Goal: Information Seeking & Learning: Find specific fact

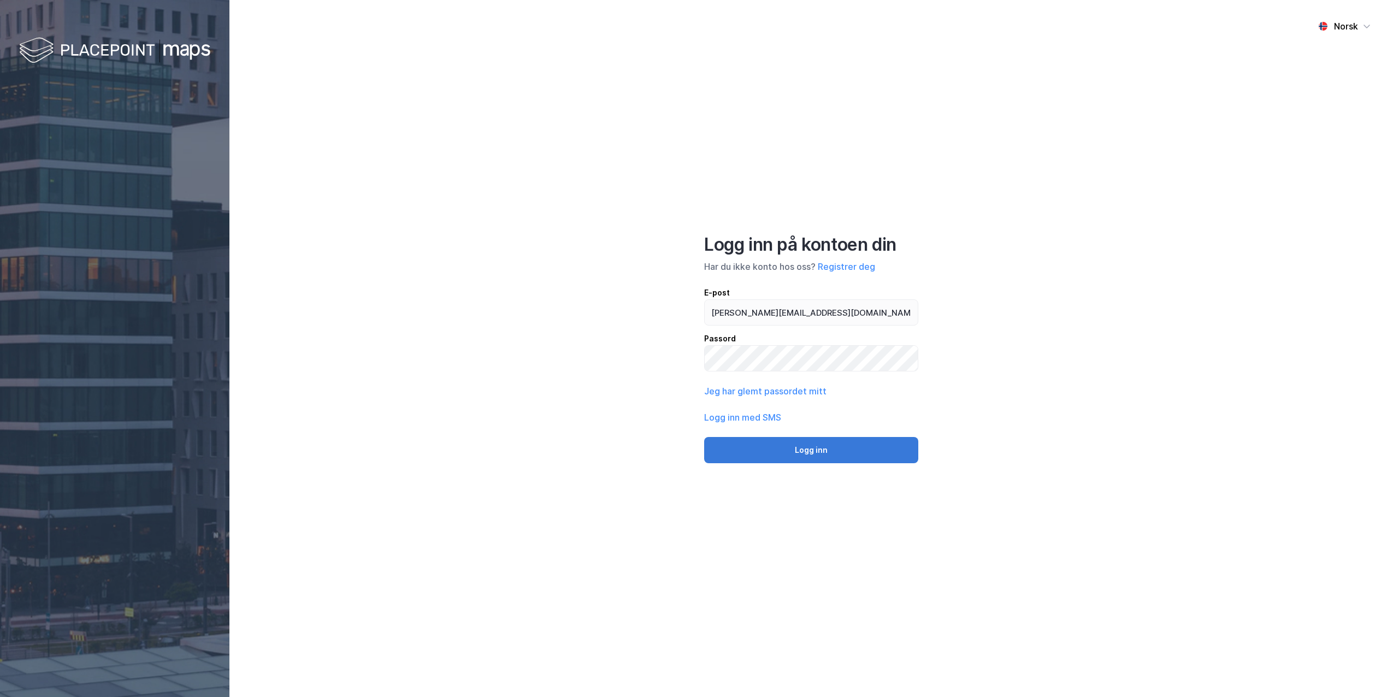
click at [791, 460] on button "Logg inn" at bounding box center [811, 450] width 214 height 26
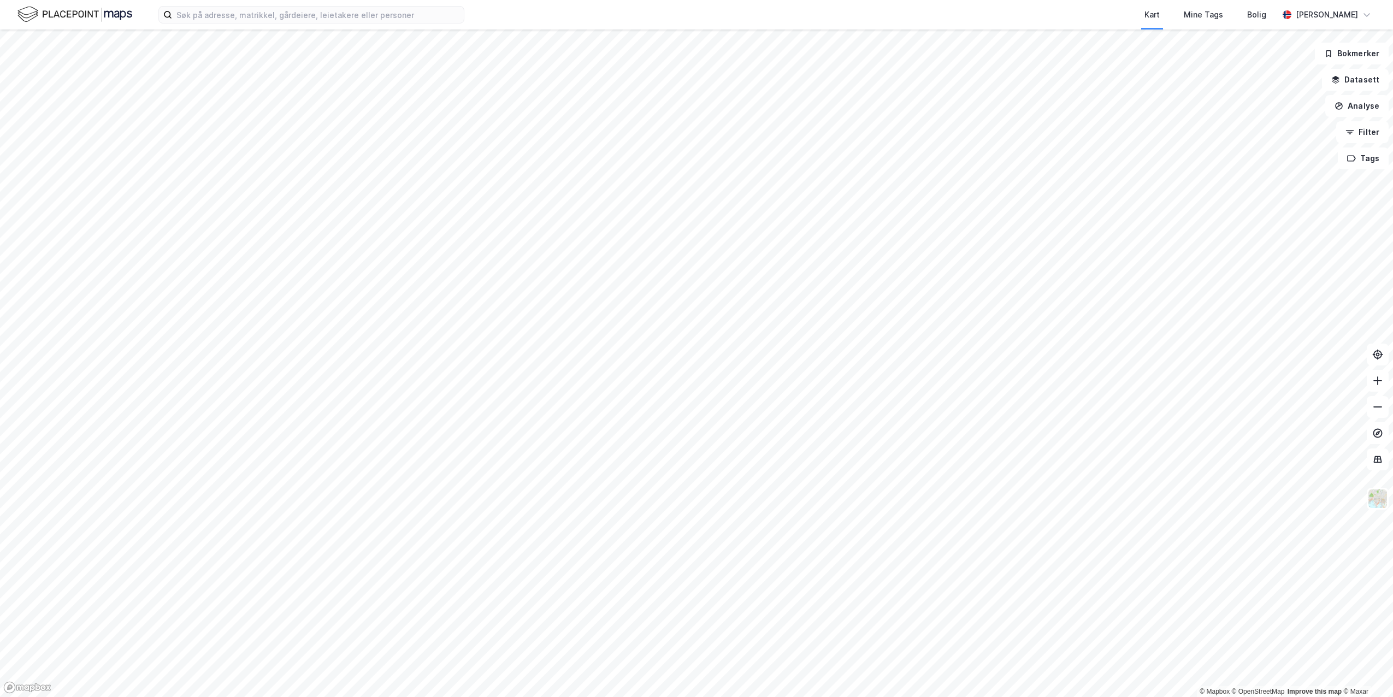
click at [231, 5] on div "Kart Mine Tags Bolig [PERSON_NAME]" at bounding box center [696, 14] width 1393 height 29
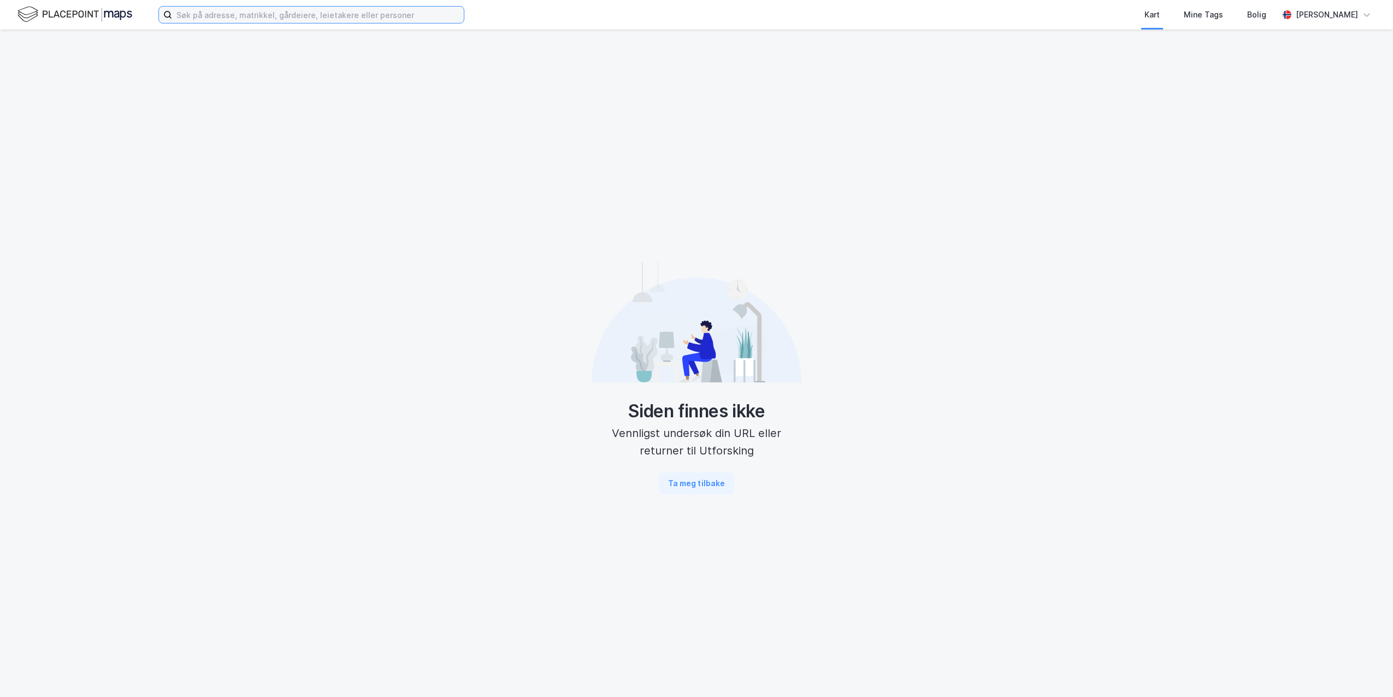
click at [225, 13] on input at bounding box center [318, 15] width 292 height 16
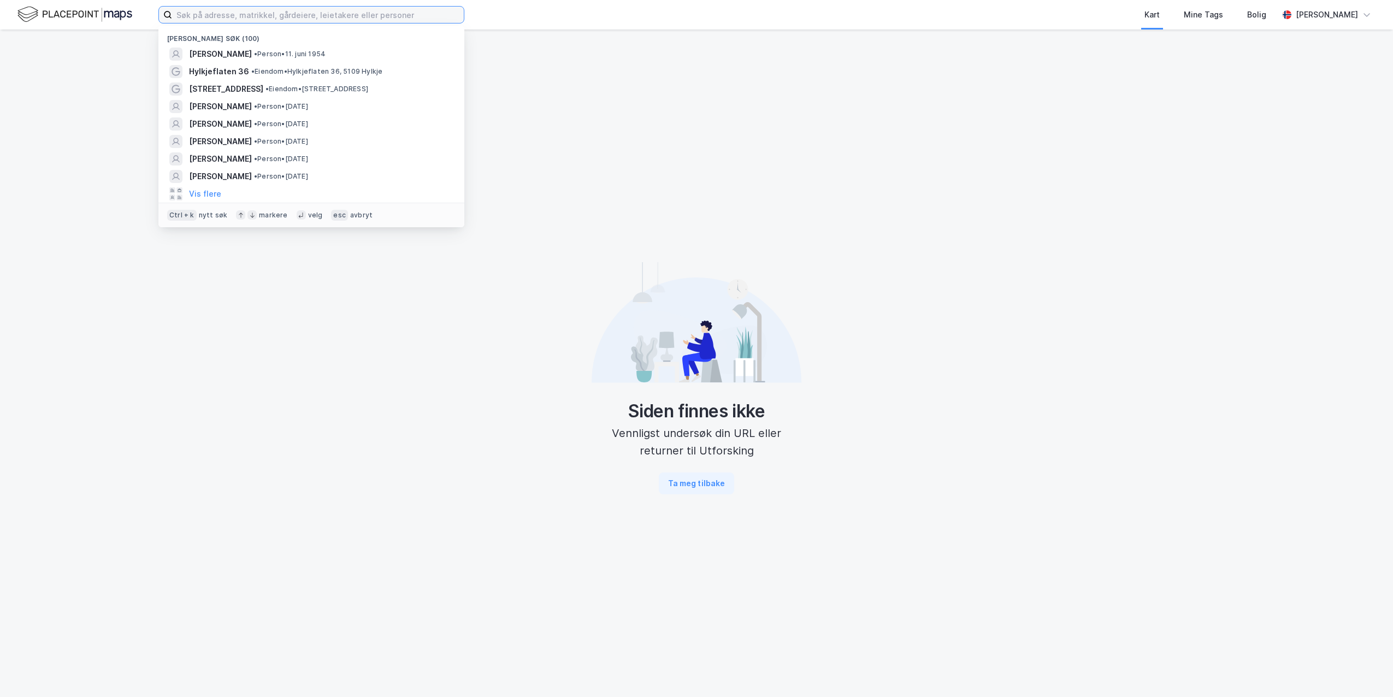
paste input "[PERSON_NAME]"
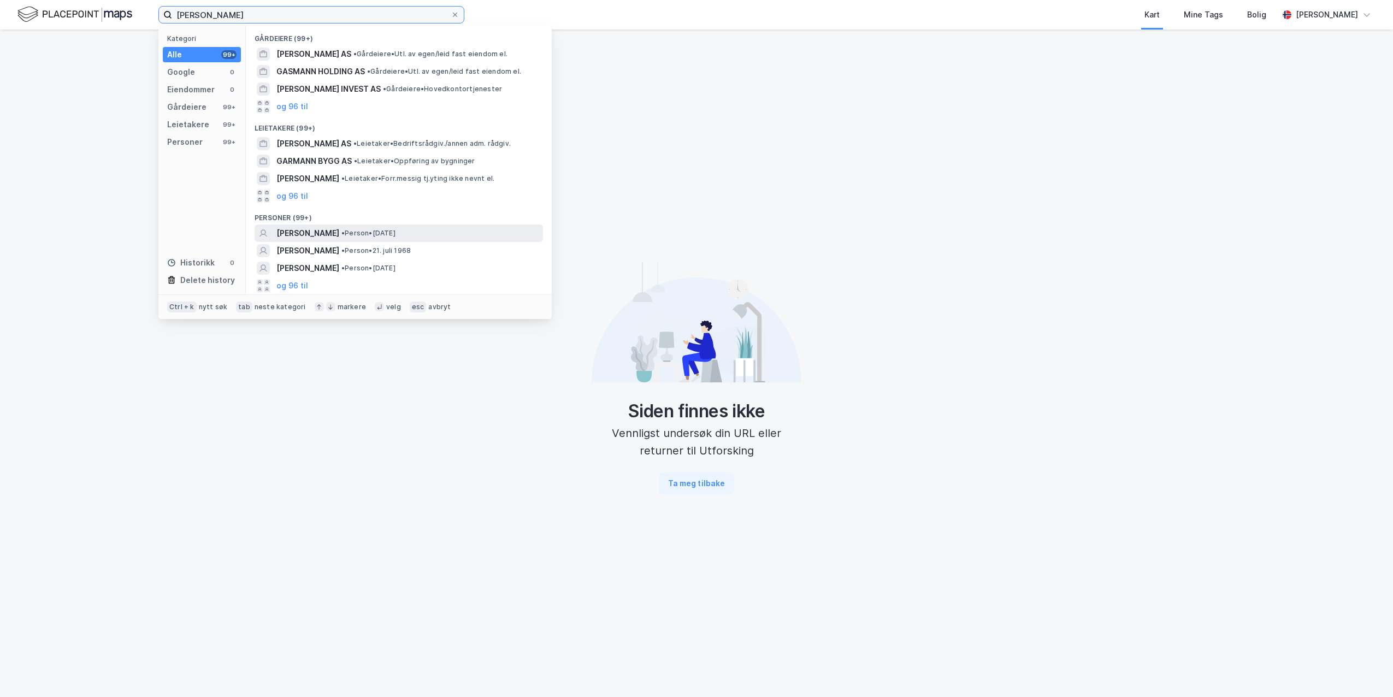
type input "[PERSON_NAME]"
click at [339, 234] on span "[PERSON_NAME]" at bounding box center [307, 233] width 63 height 13
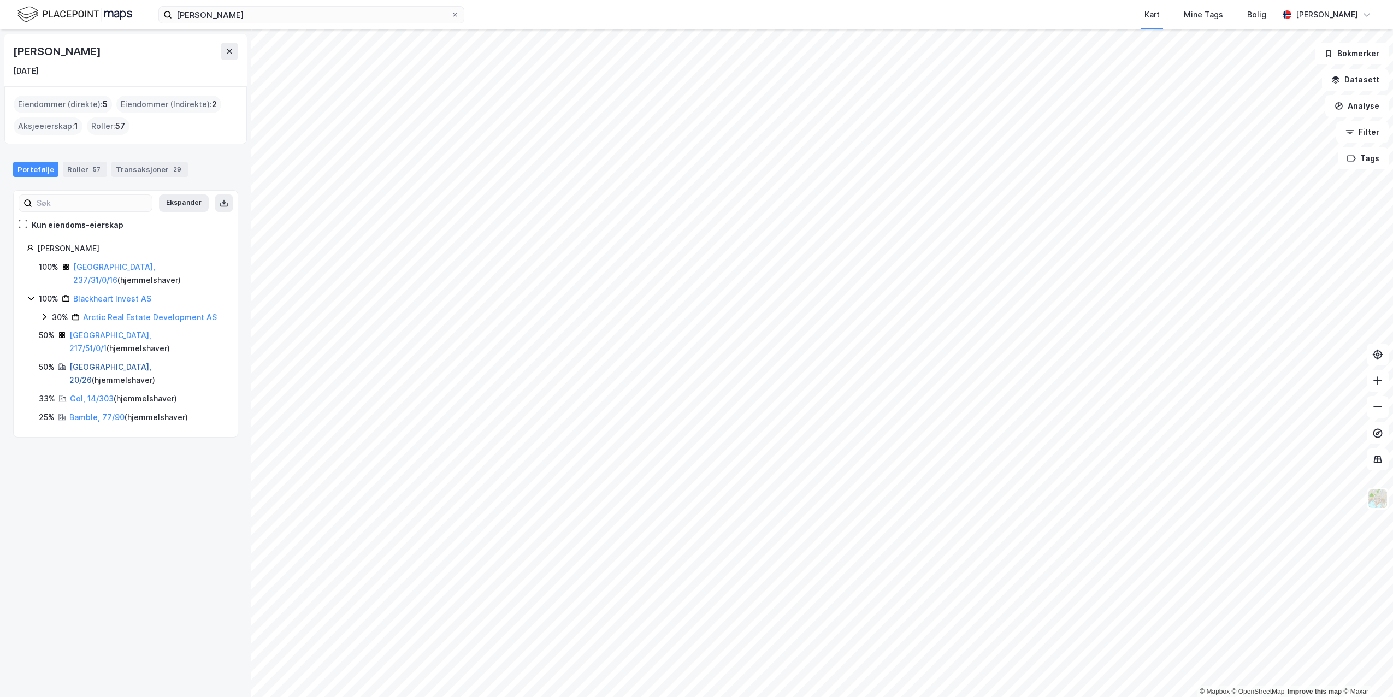
click at [101, 362] on link "[GEOGRAPHIC_DATA], 20/26" at bounding box center [110, 373] width 82 height 22
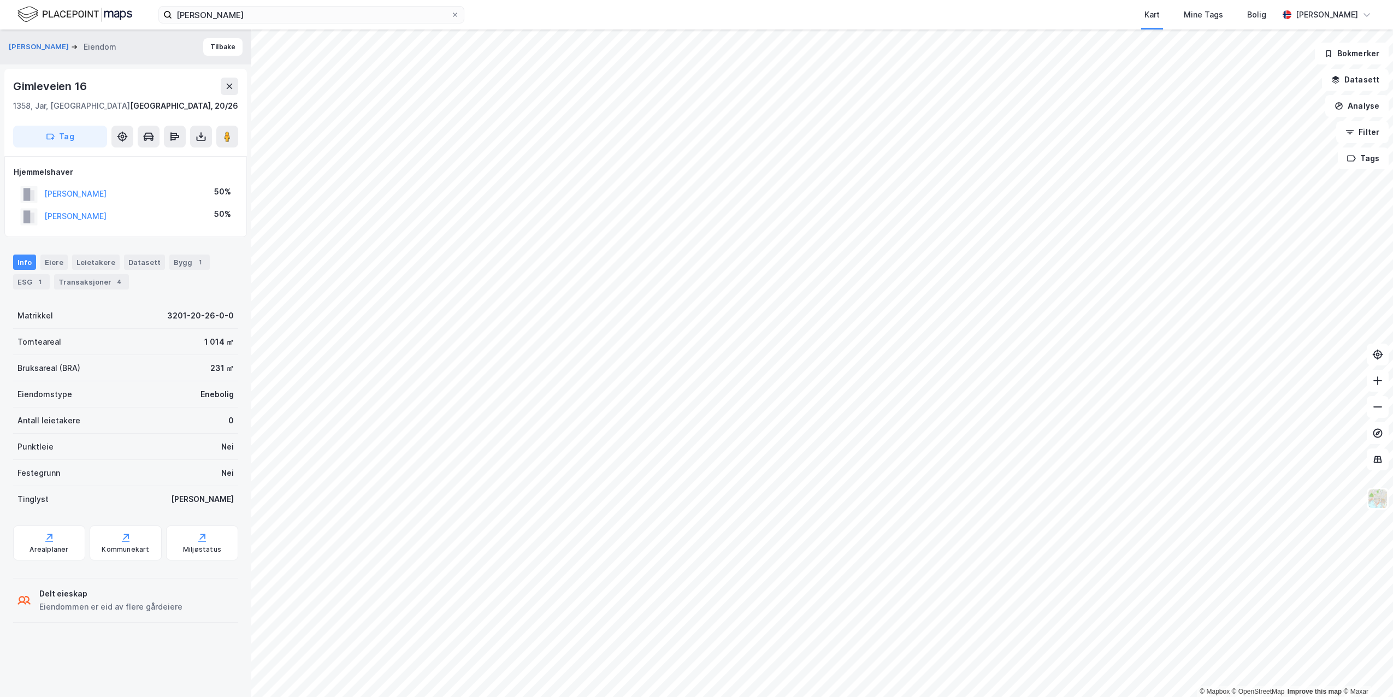
drag, startPoint x: 155, startPoint y: 198, endPoint x: 30, endPoint y: 200, distance: 124.5
click at [30, 200] on div "[PERSON_NAME] 50%" at bounding box center [126, 194] width 224 height 22
copy button "[PERSON_NAME]"
